Goal: Task Accomplishment & Management: Manage account settings

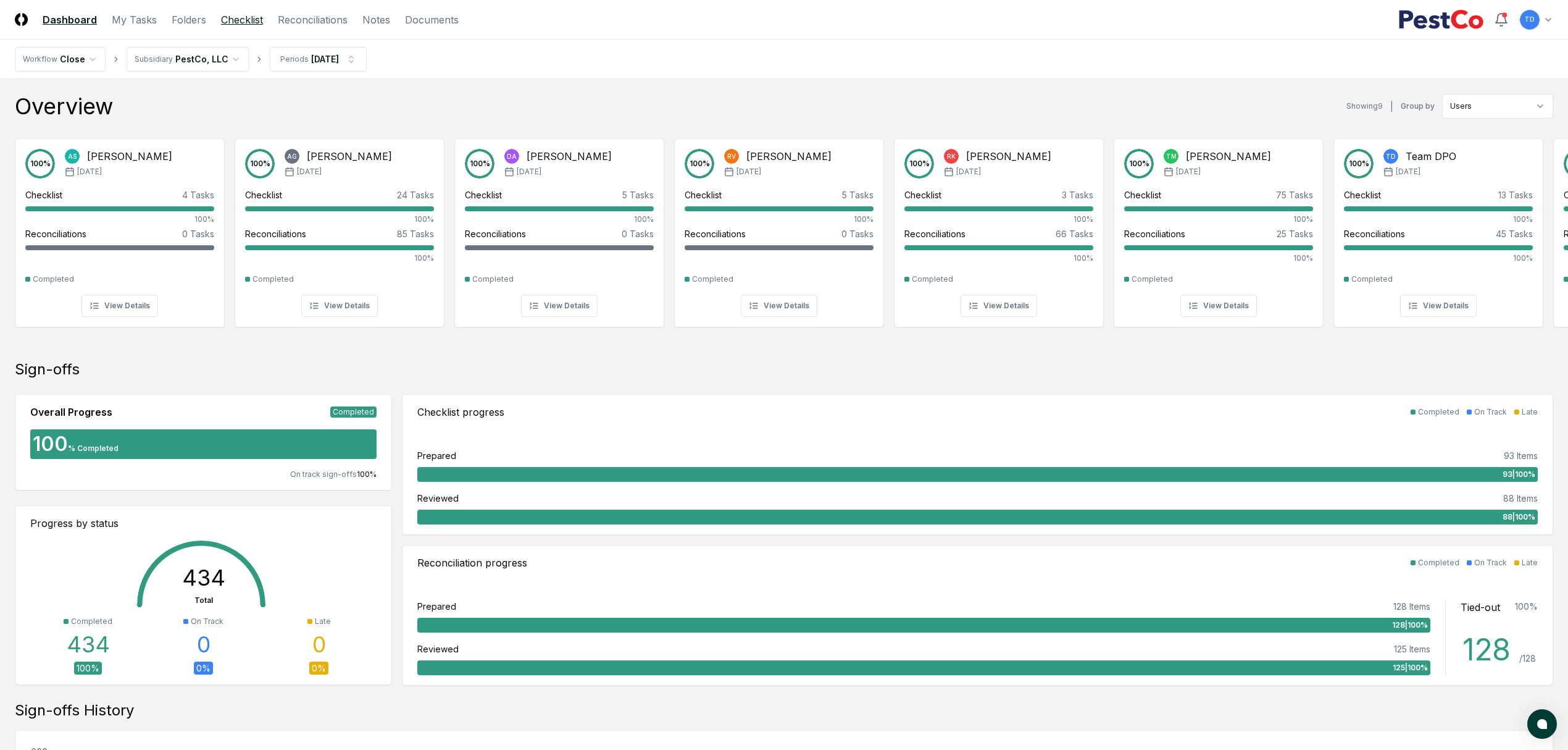
click at [250, 17] on link "Checklist" at bounding box center [242, 19] width 42 height 15
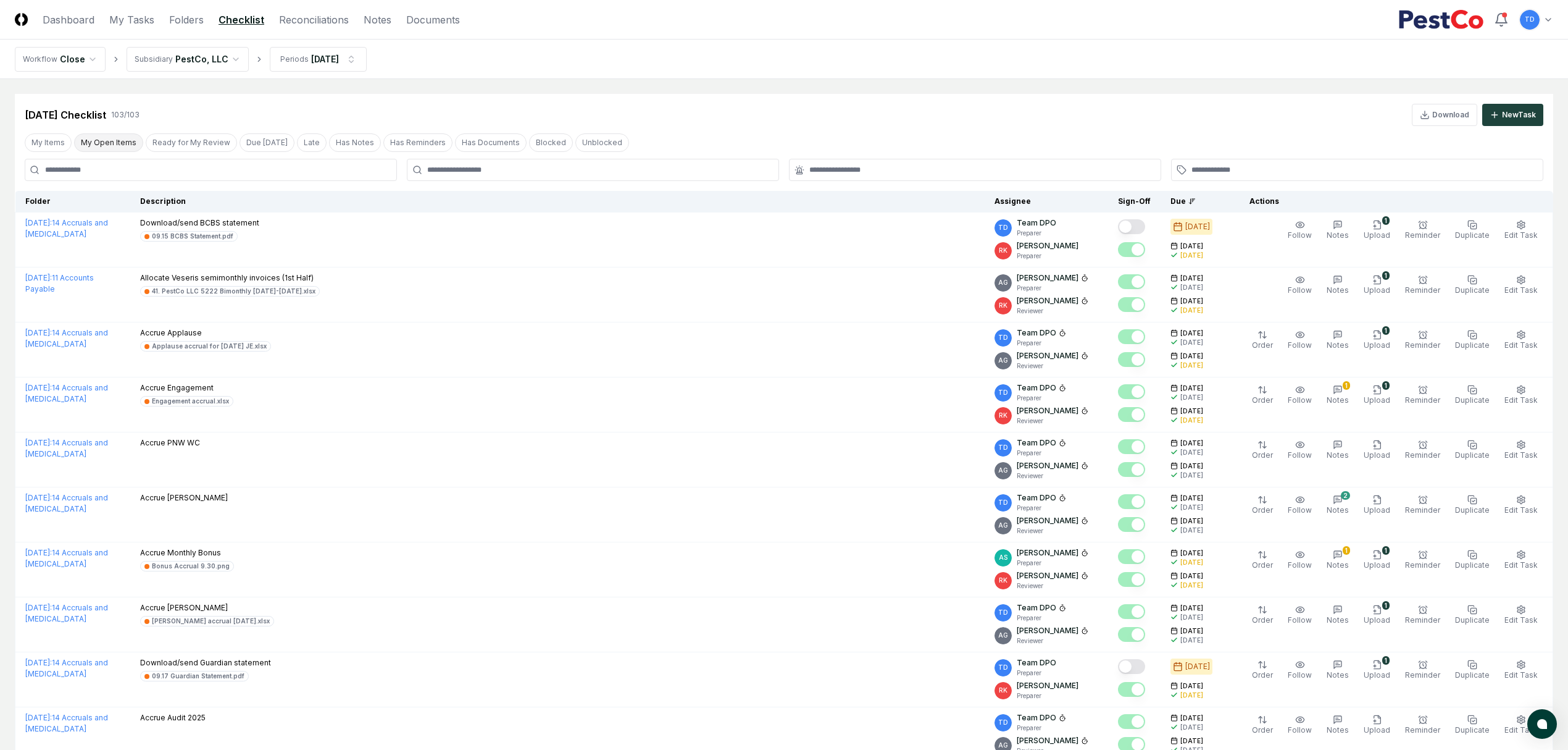
click at [105, 146] on button "My Open Items" at bounding box center [109, 143] width 69 height 18
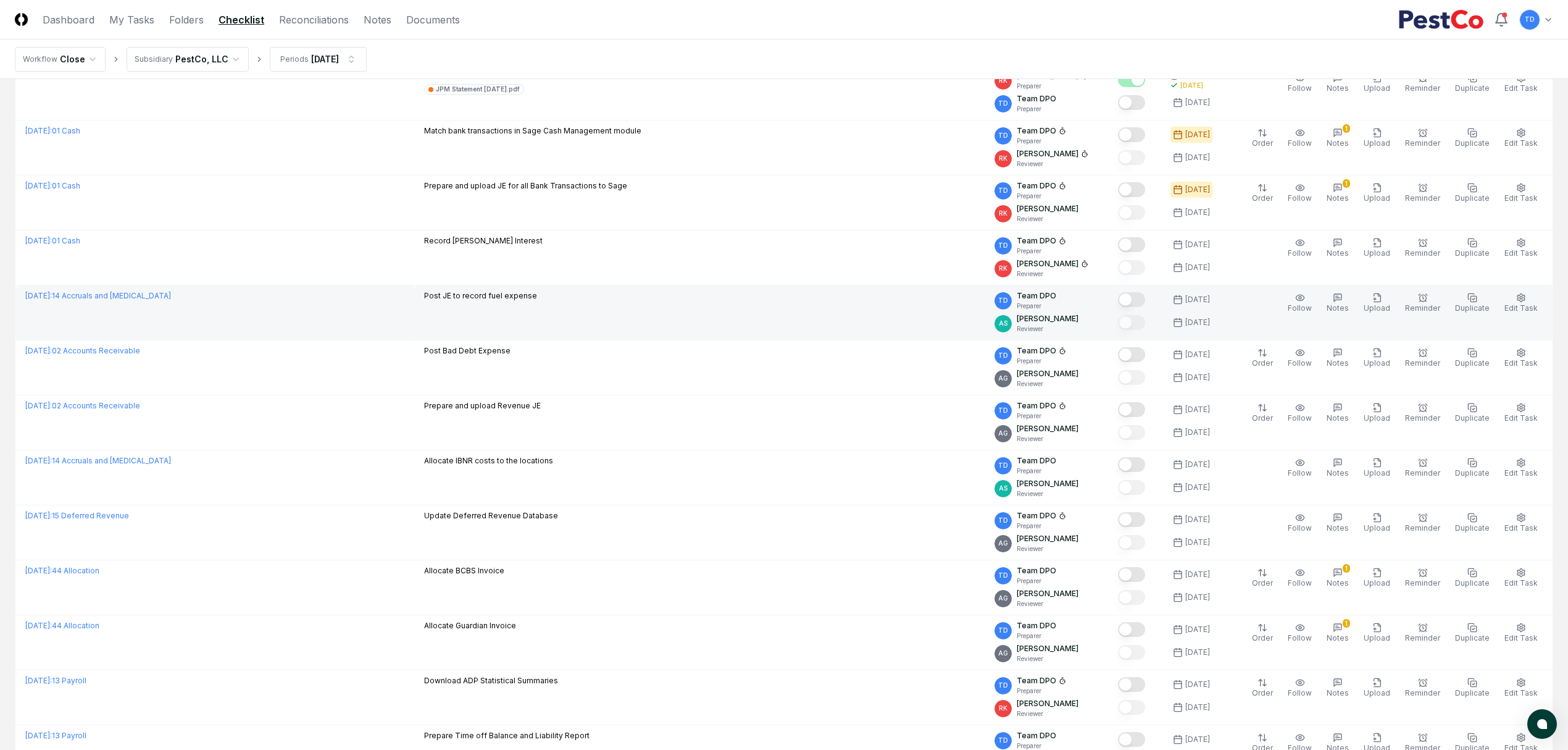
scroll to position [52, 0]
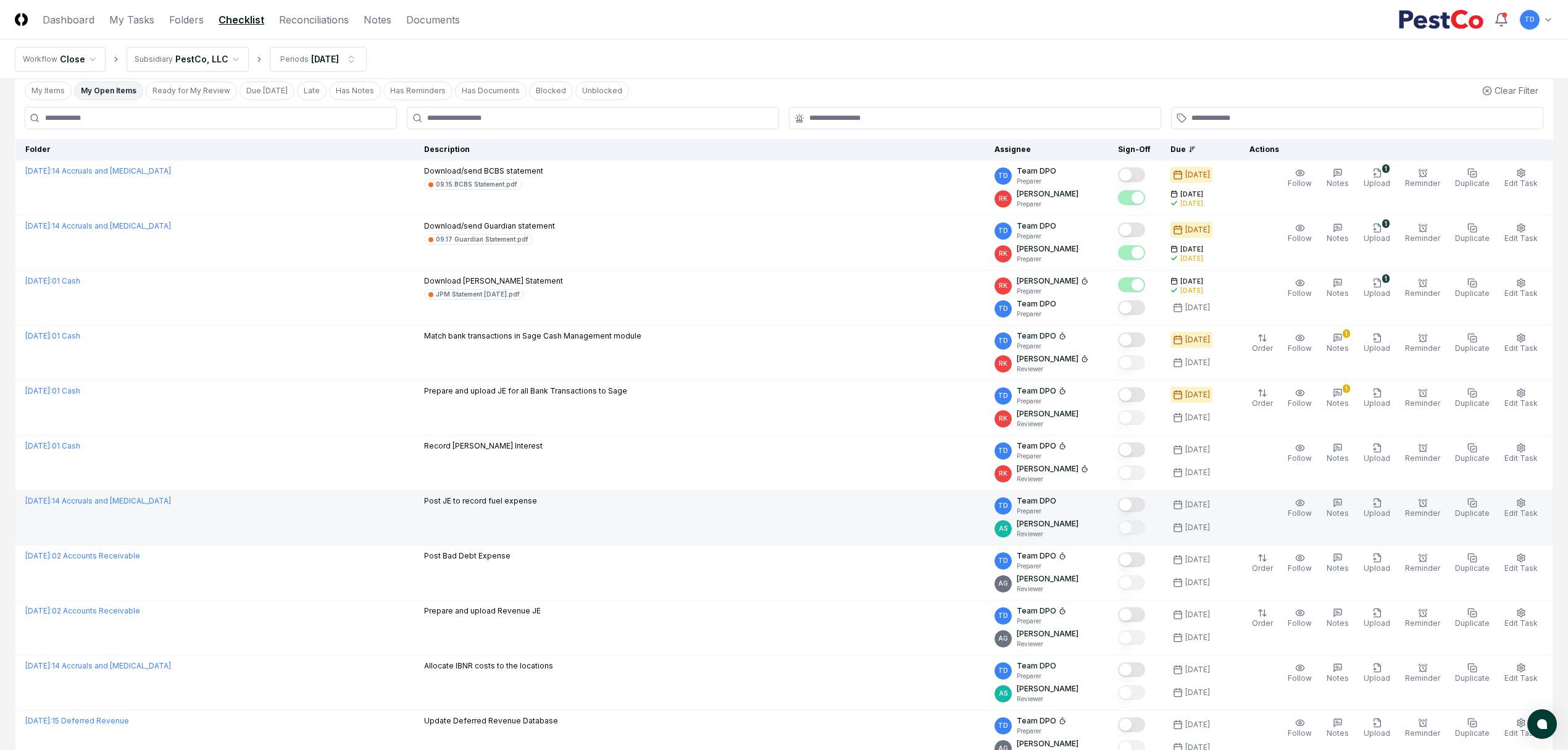
click at [722, 520] on td "Post JE to record fuel expense" at bounding box center [700, 517] width 570 height 55
click at [1143, 505] on button "Mark complete" at bounding box center [1131, 504] width 27 height 15
click at [1376, 510] on button "Upload" at bounding box center [1376, 508] width 32 height 26
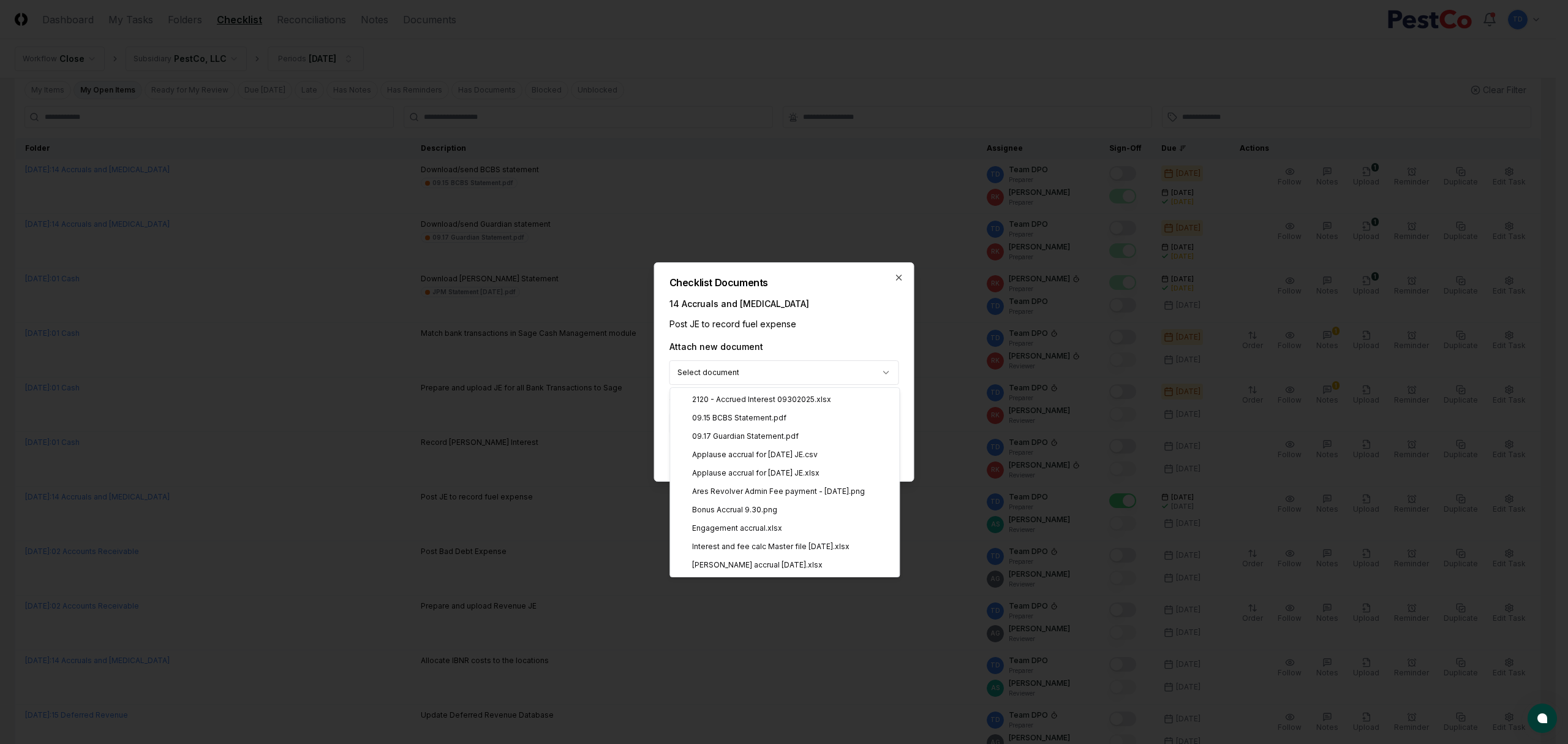
click at [724, 366] on body "CloseCore Dashboard My Tasks Folders Checklist Reconciliations Notes Documents …" at bounding box center [778, 671] width 1556 height 1444
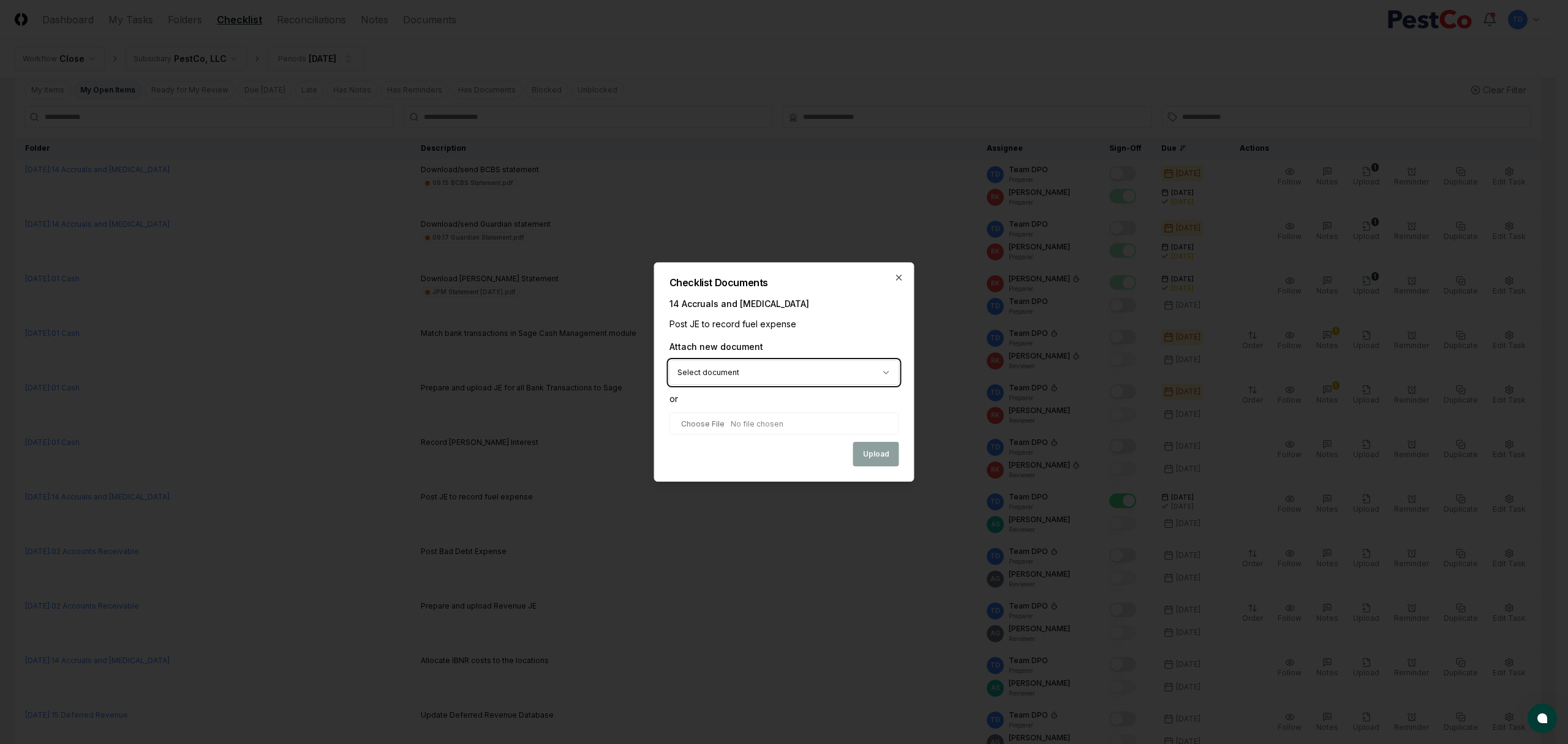
click at [731, 348] on body "CloseCore Dashboard My Tasks Folders Checklist Reconciliations Notes Documents …" at bounding box center [778, 671] width 1556 height 1444
click at [747, 422] on input "file" at bounding box center [784, 423] width 229 height 22
type input "**********"
click at [881, 447] on button "Upload" at bounding box center [876, 455] width 46 height 24
click at [879, 451] on div "Upload" at bounding box center [784, 455] width 229 height 24
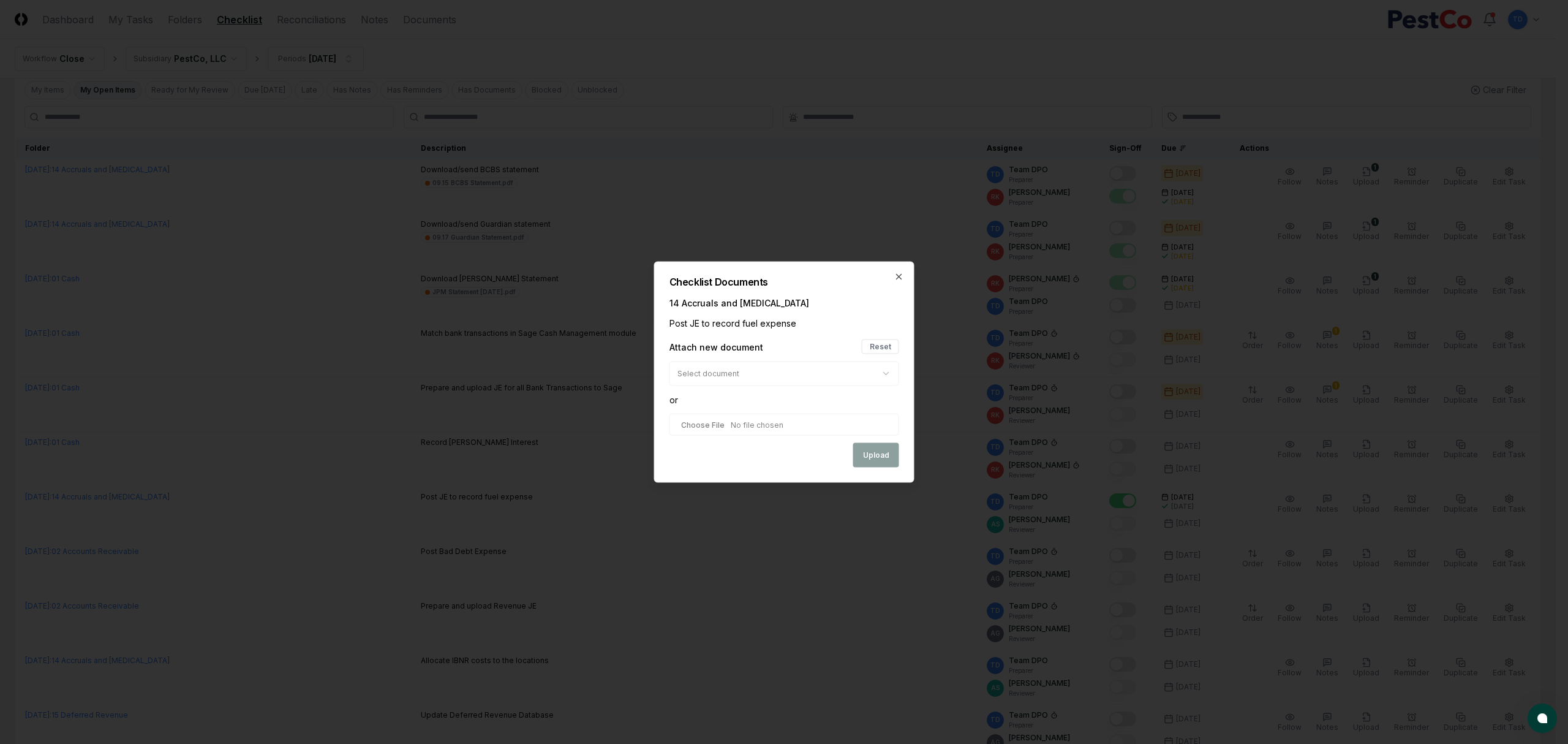
click at [820, 453] on div "Upload" at bounding box center [784, 455] width 229 height 24
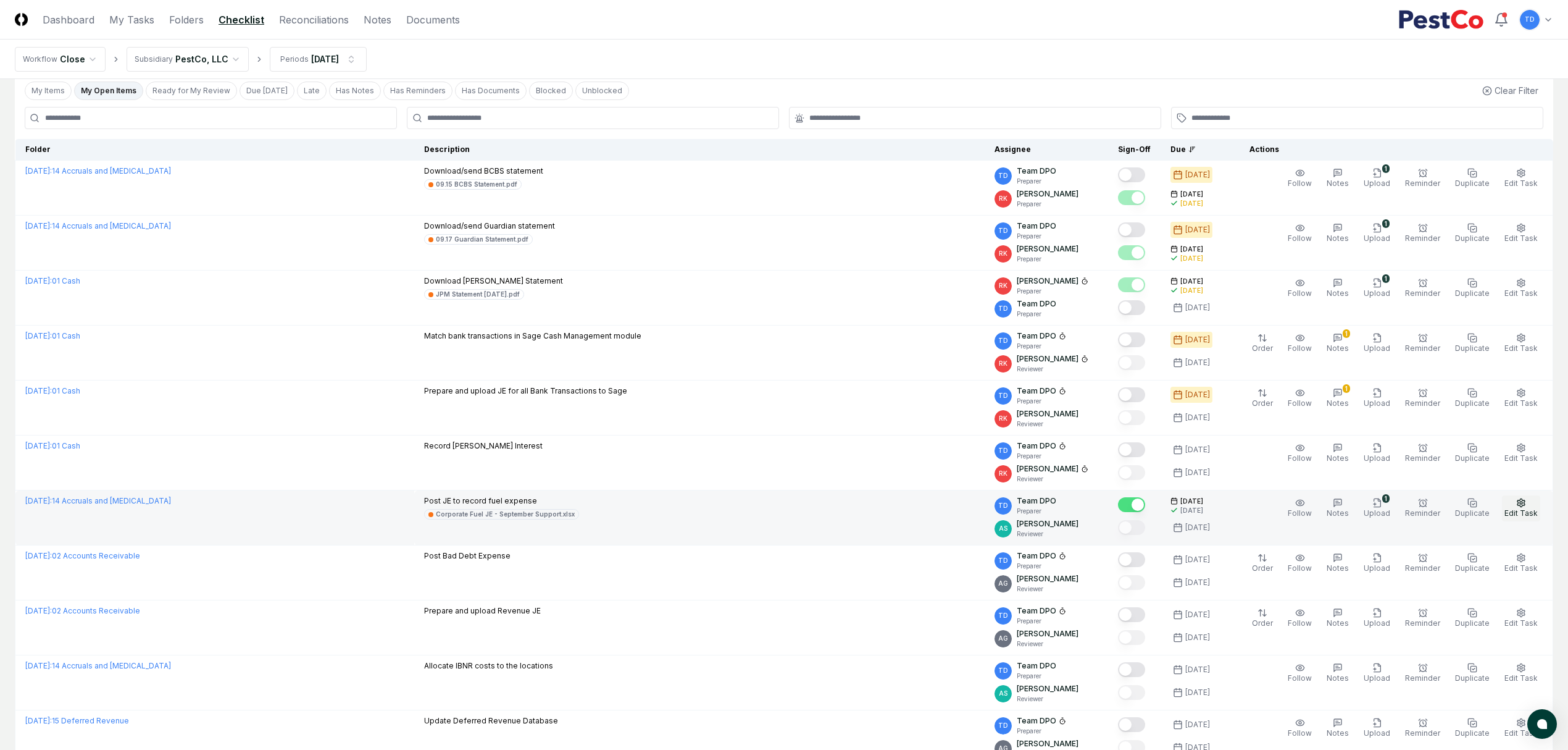
click at [1516, 513] on span "Edit Task" at bounding box center [1520, 513] width 33 height 9
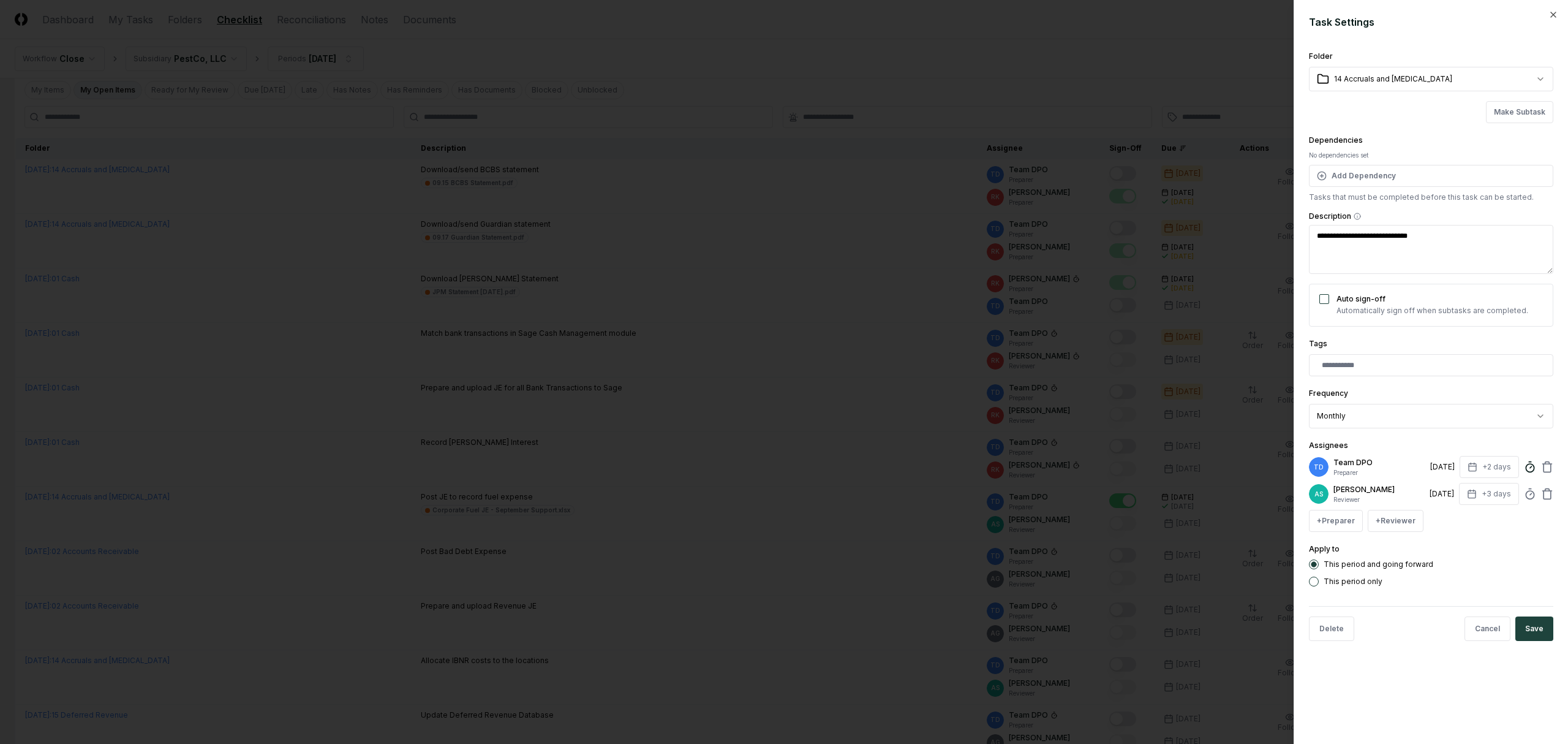
click at [1529, 466] on icon at bounding box center [1530, 466] width 12 height 12
type textarea "*"
click at [1407, 534] on input "**" at bounding box center [1433, 542] width 183 height 22
type input "******"
click at [1383, 518] on div "Enter the time as 1h30m or as a plain number in minutes." at bounding box center [1433, 515] width 183 height 23
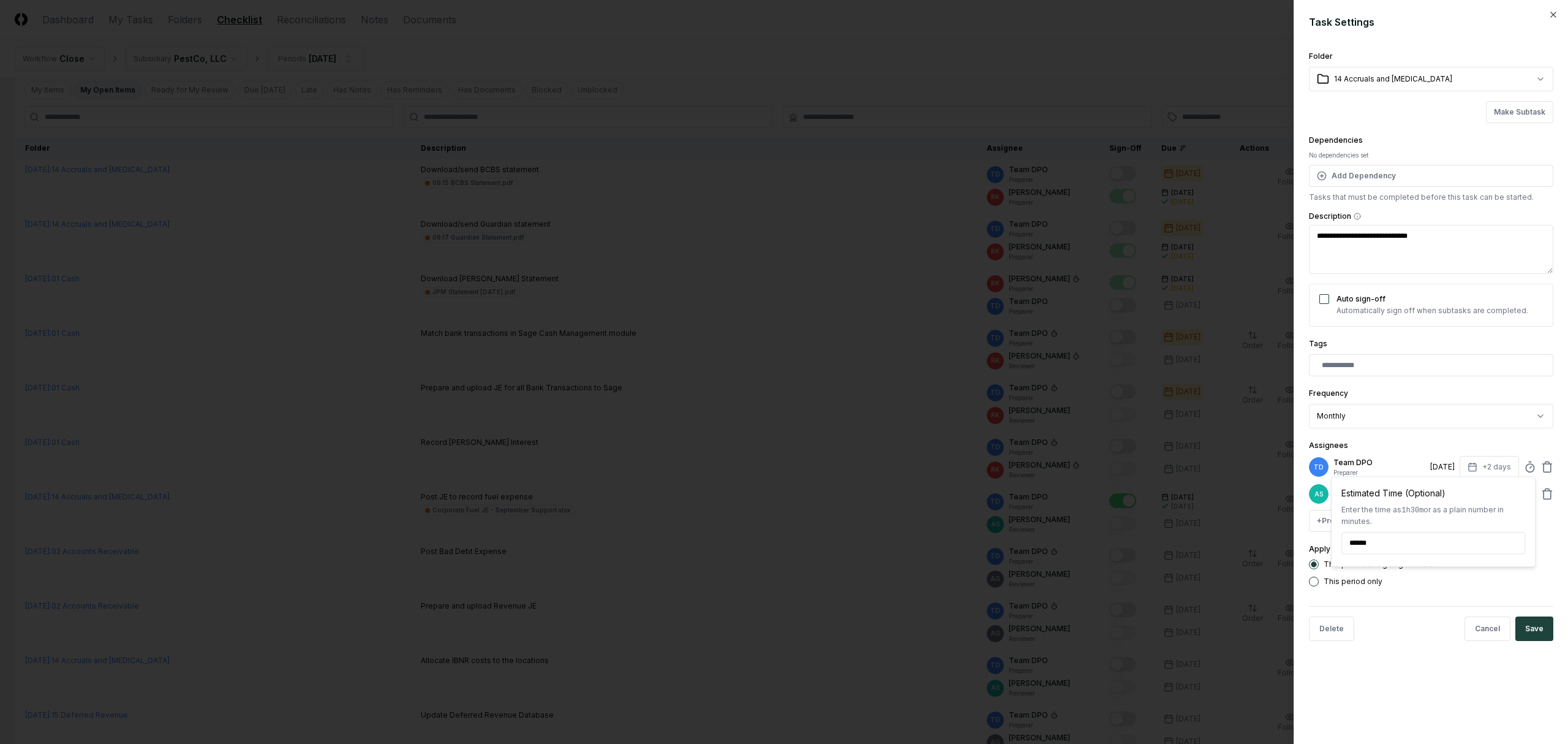
click at [1510, 594] on form "**********" at bounding box center [1431, 333] width 245 height 636
click at [1527, 463] on icon at bounding box center [1530, 466] width 12 height 12
click at [1534, 627] on button "Save" at bounding box center [1534, 629] width 38 height 24
type textarea "*"
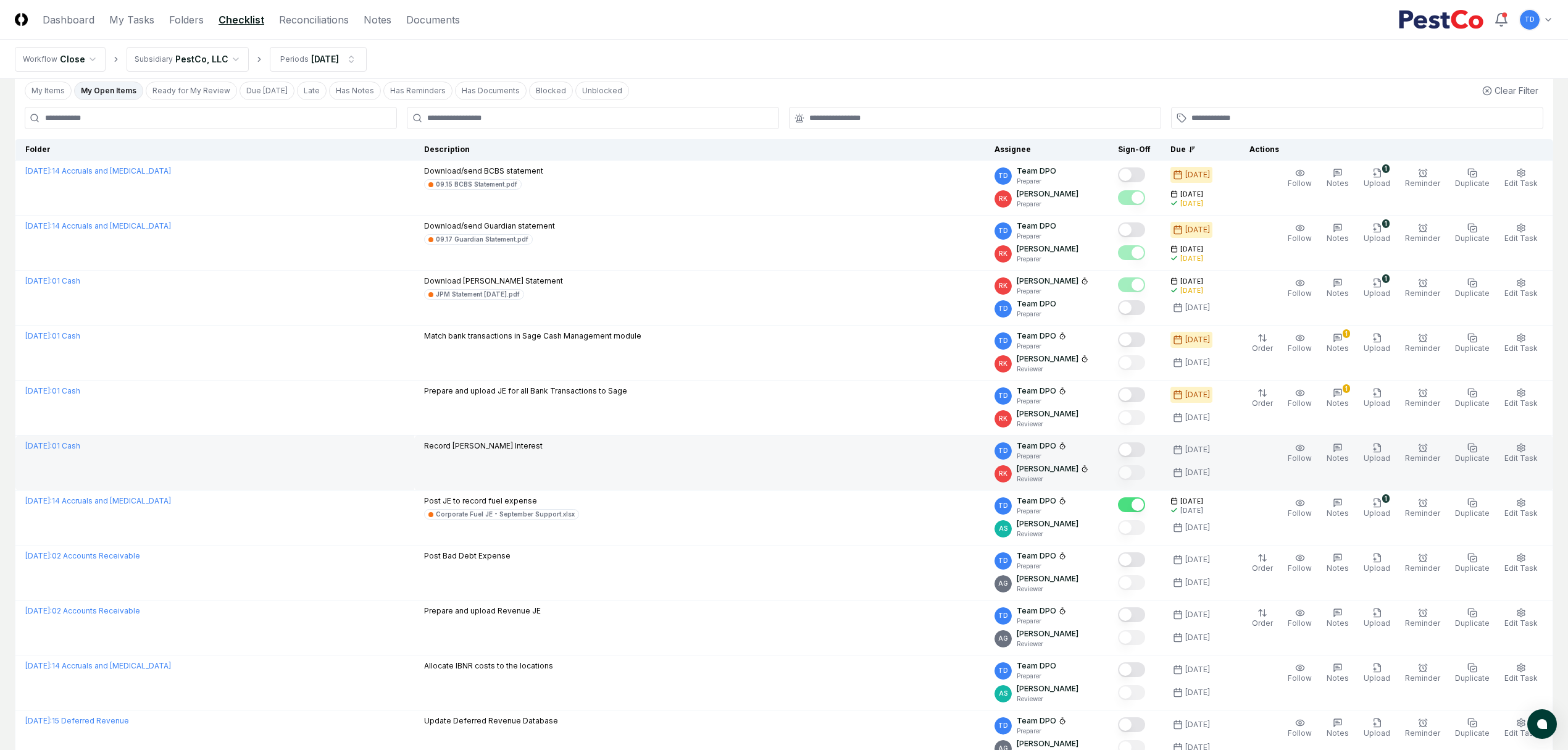
click at [1066, 448] on icon at bounding box center [1063, 446] width 8 height 8
click at [1063, 447] on line at bounding box center [1063, 446] width 2 height 2
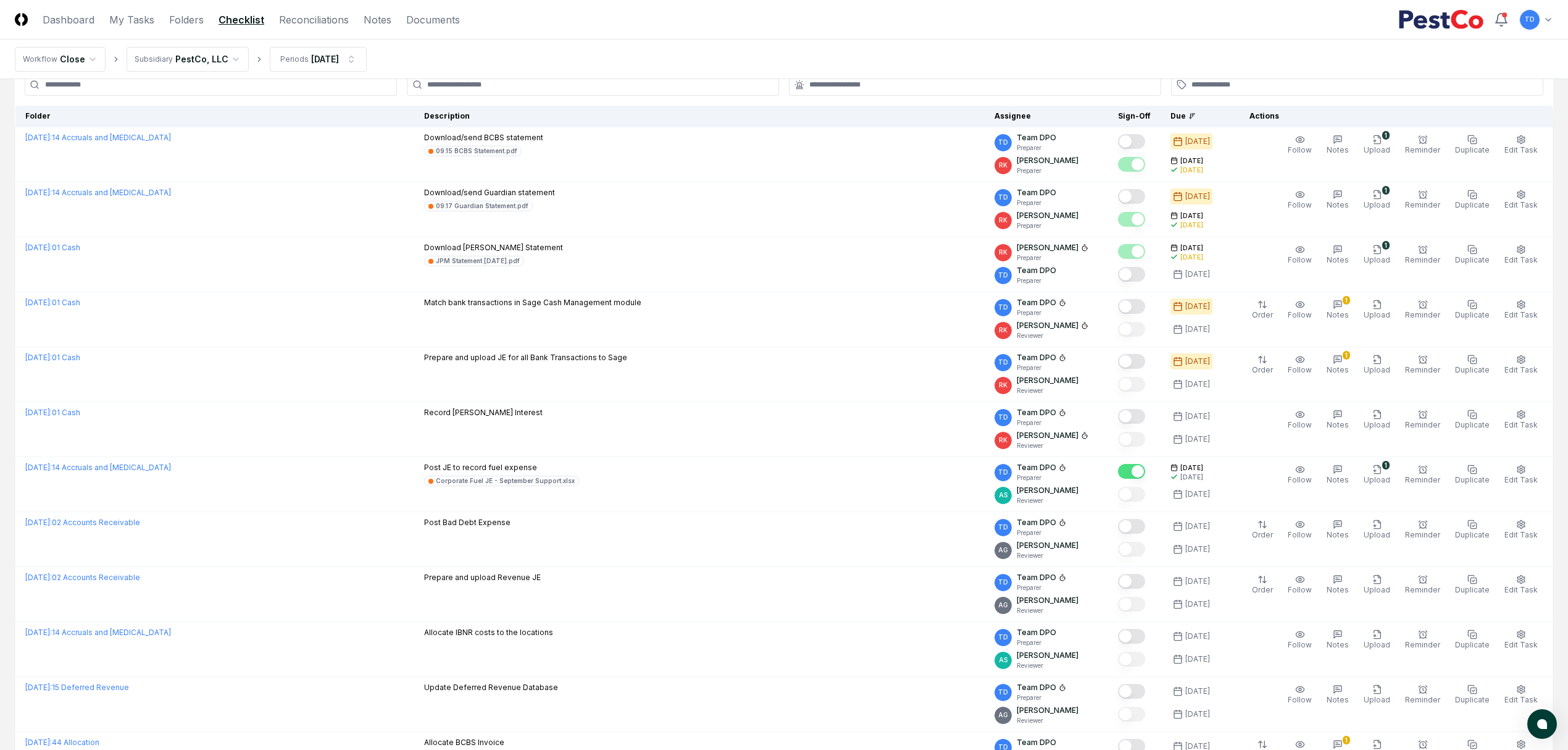
scroll to position [0, 0]
